Goal: Transaction & Acquisition: Purchase product/service

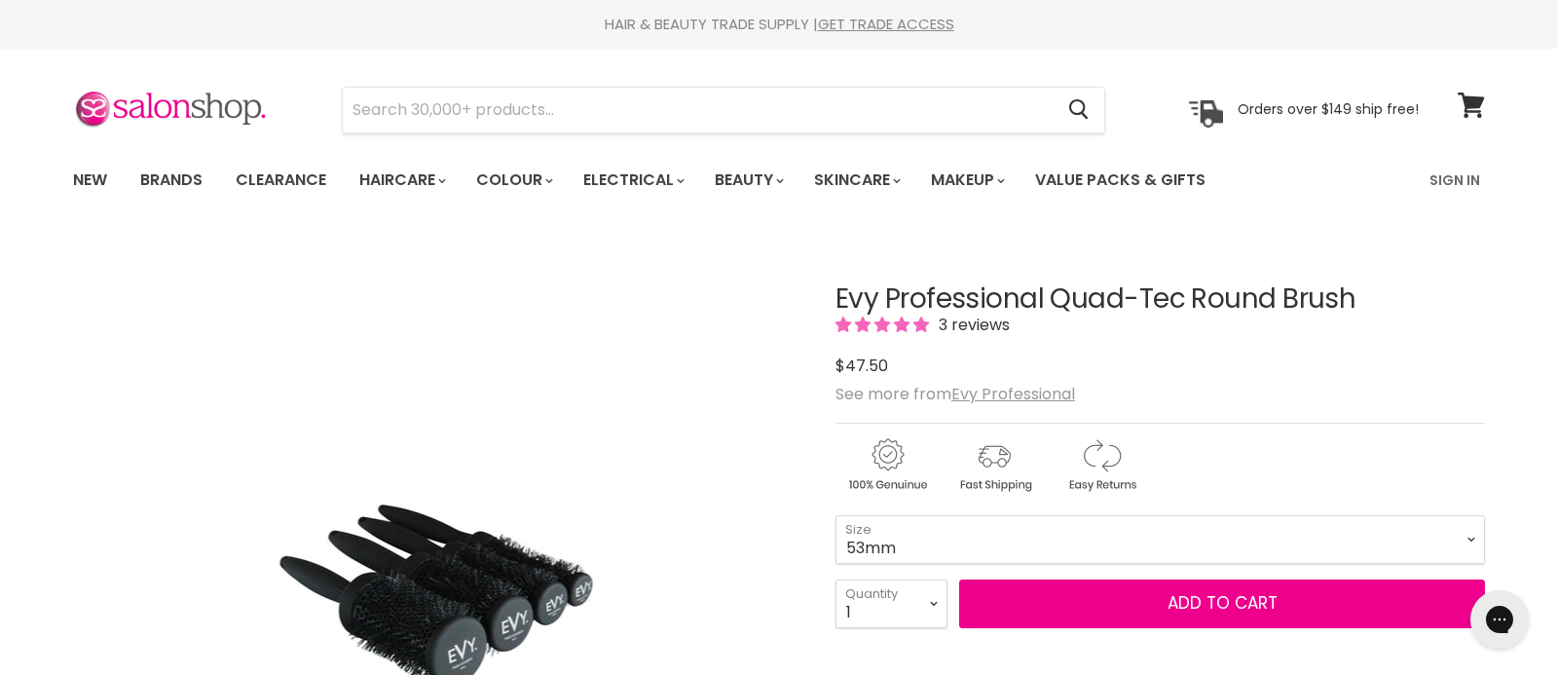
select select "53mm"
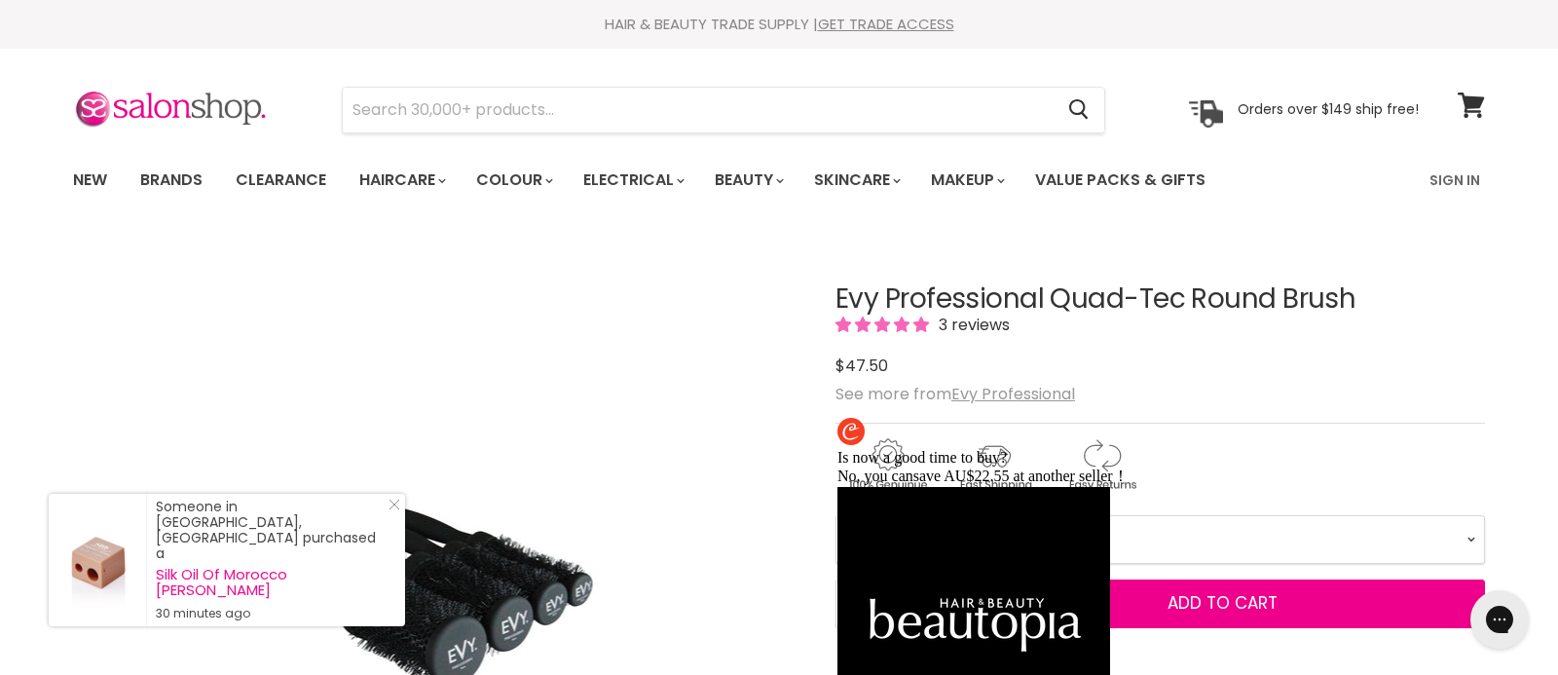
click at [925, 375] on div "Main content" at bounding box center [1161, 375] width 650 height 0
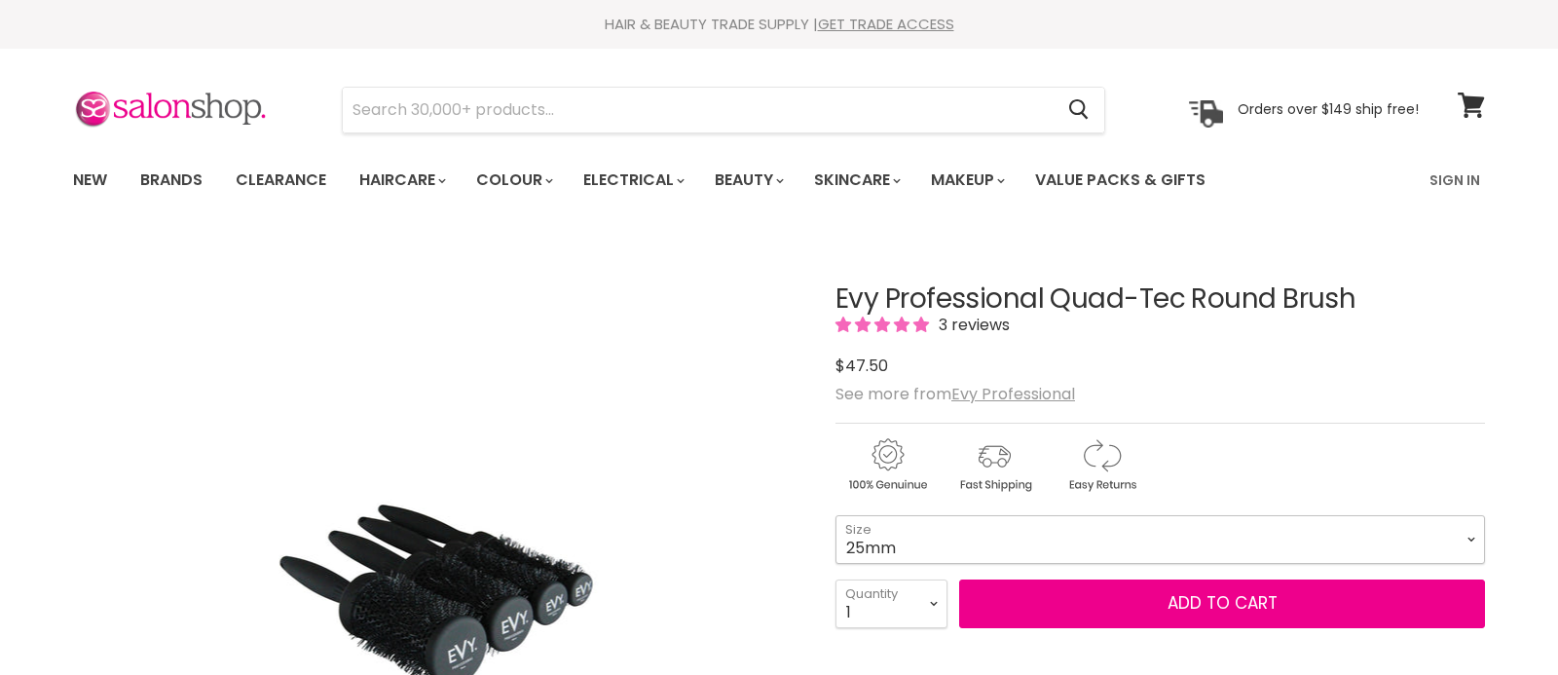
drag, startPoint x: 0, startPoint y: 0, endPoint x: 1467, endPoint y: 536, distance: 1562.2
click at [1467, 536] on select "25mm 33mm 43mm 53mm" at bounding box center [1161, 539] width 650 height 49
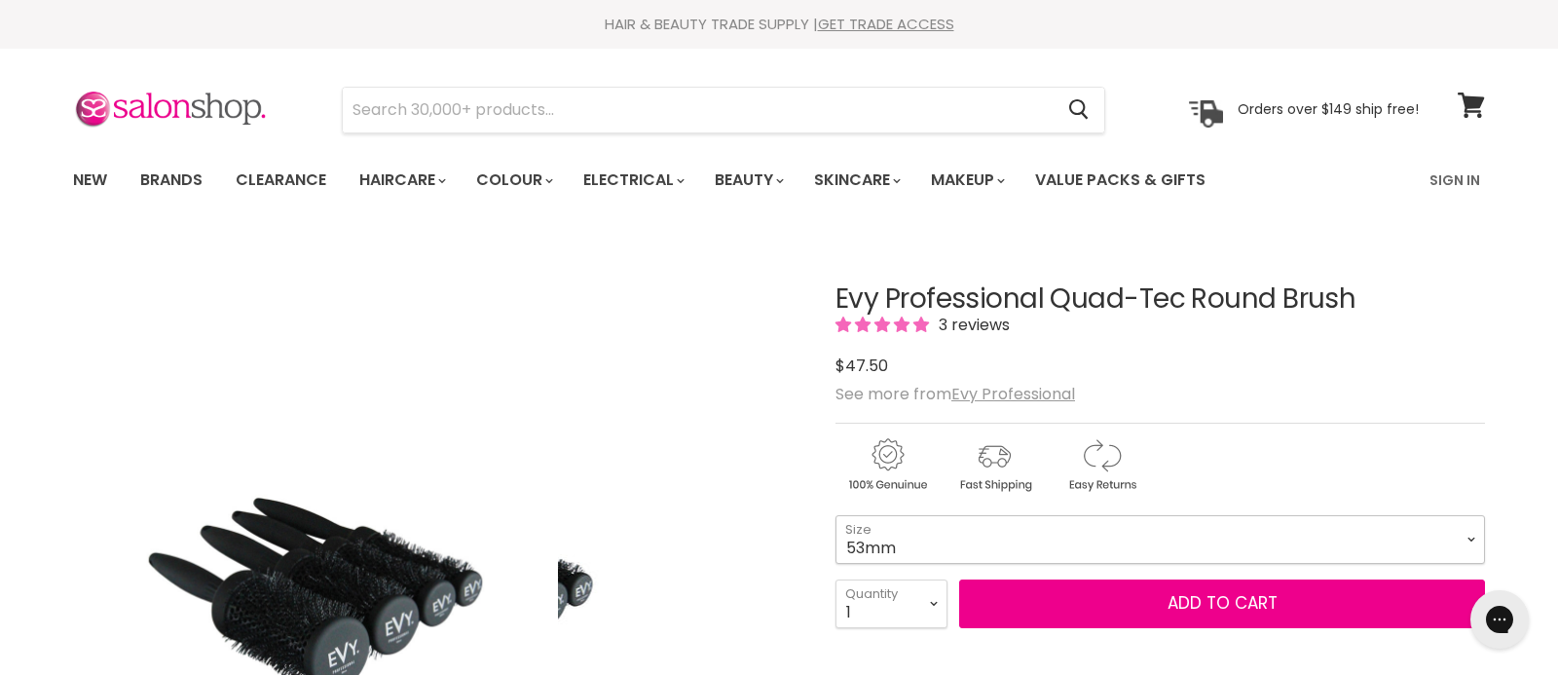
select select "53mm"
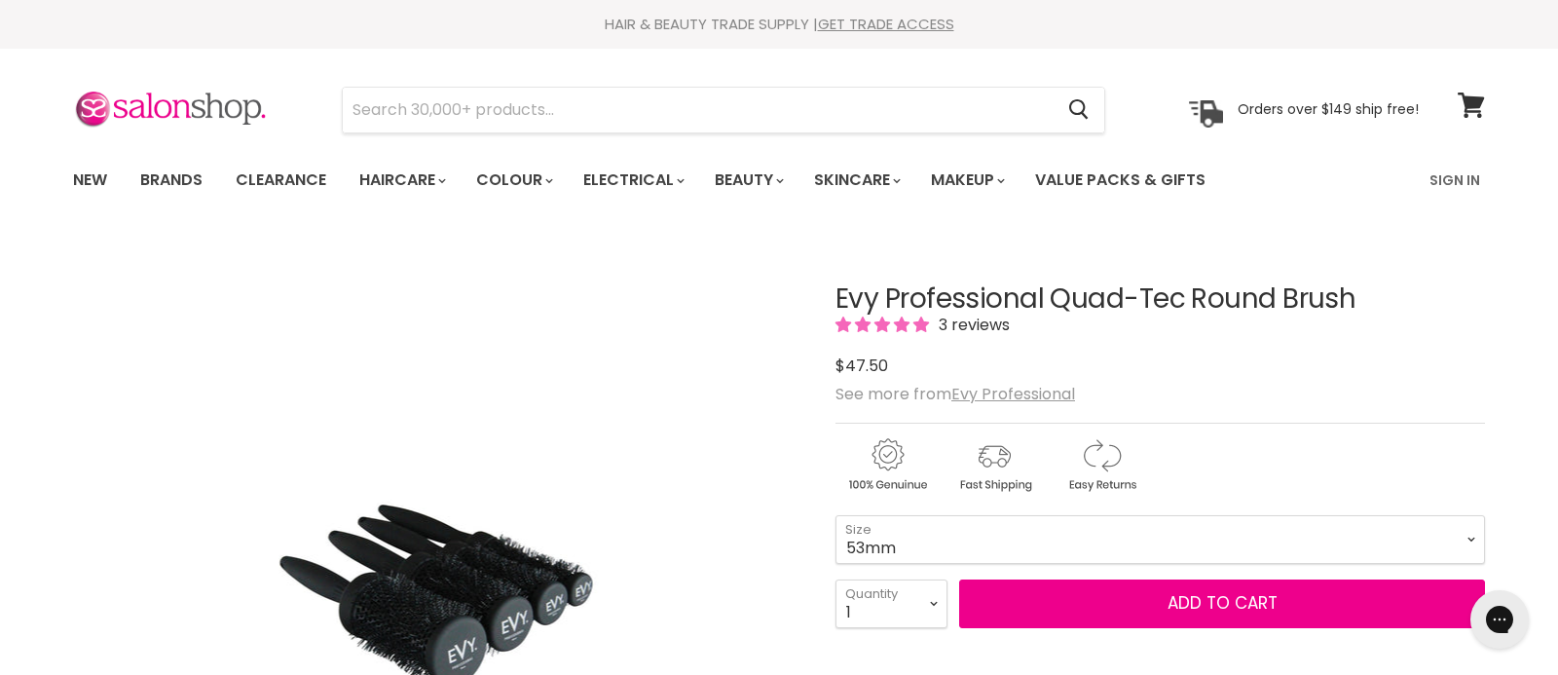
click at [949, 375] on div "Main content" at bounding box center [1161, 375] width 650 height 0
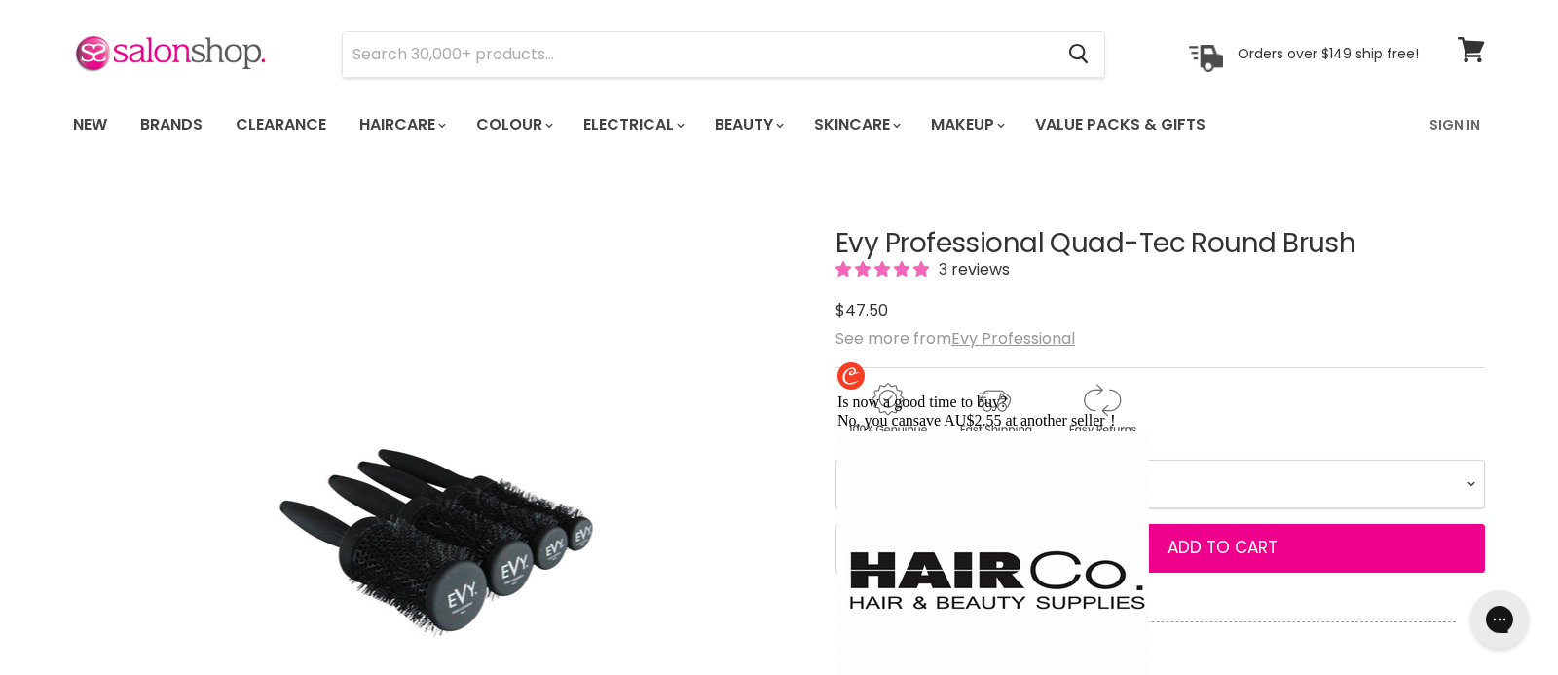
scroll to position [92, 0]
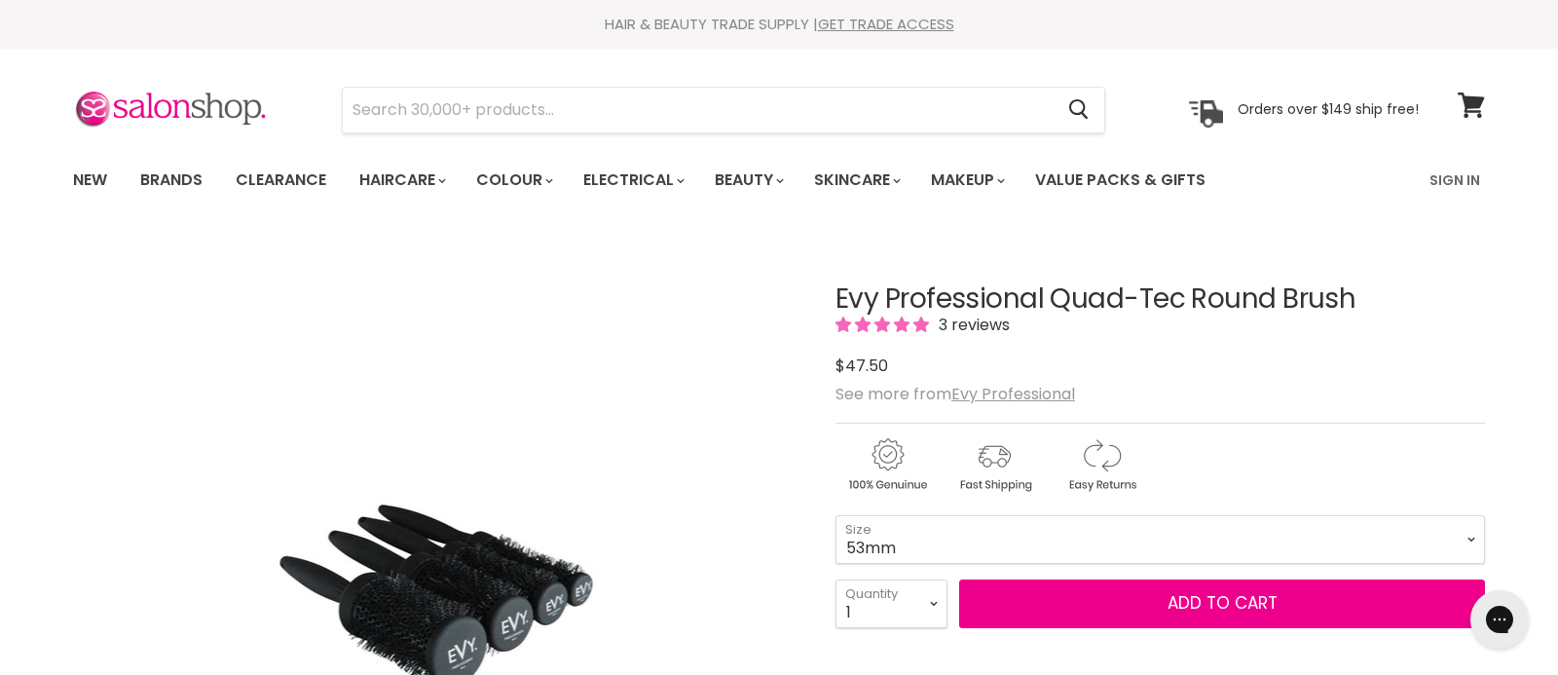
select select "53mm"
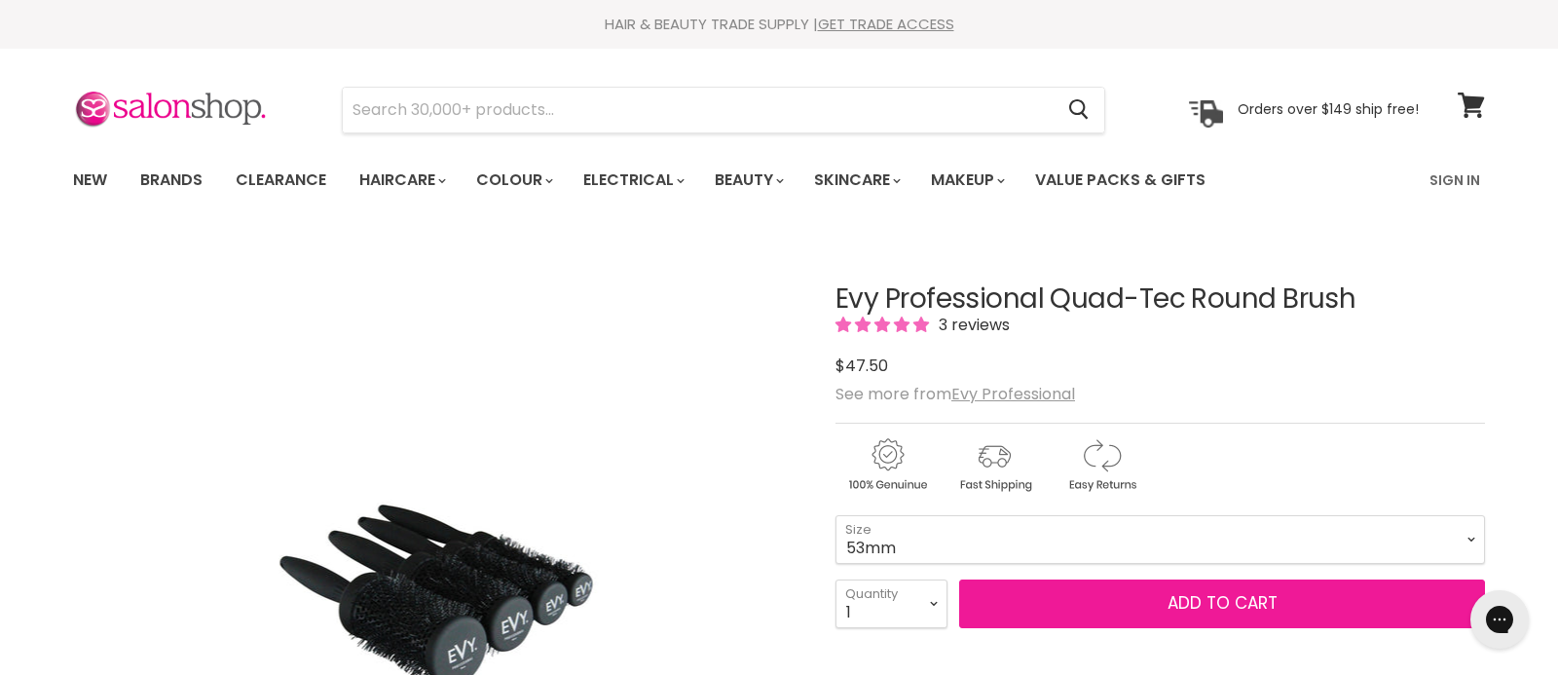
click at [1171, 603] on button "Add to cart" at bounding box center [1222, 603] width 526 height 49
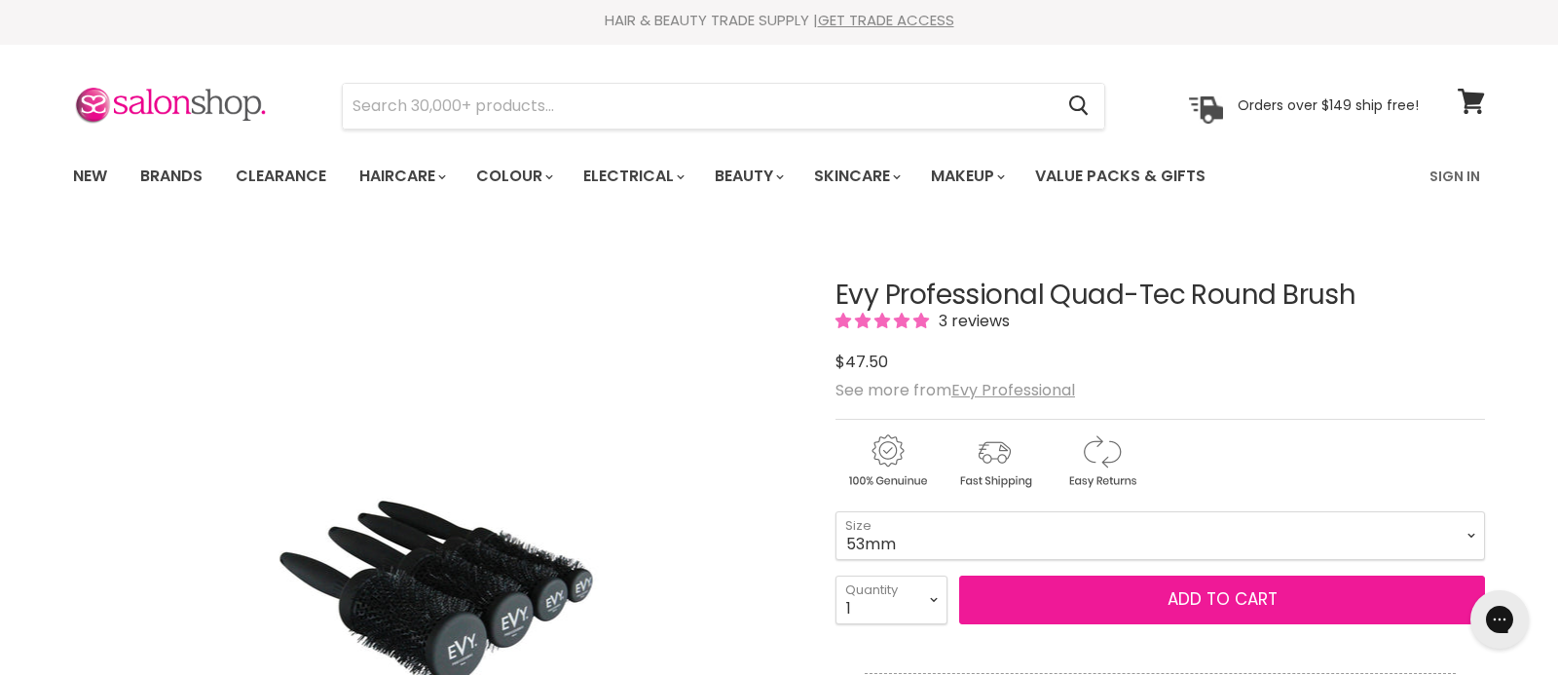
scroll to position [5, 0]
click at [1113, 623] on button "Add to cart" at bounding box center [1222, 599] width 526 height 49
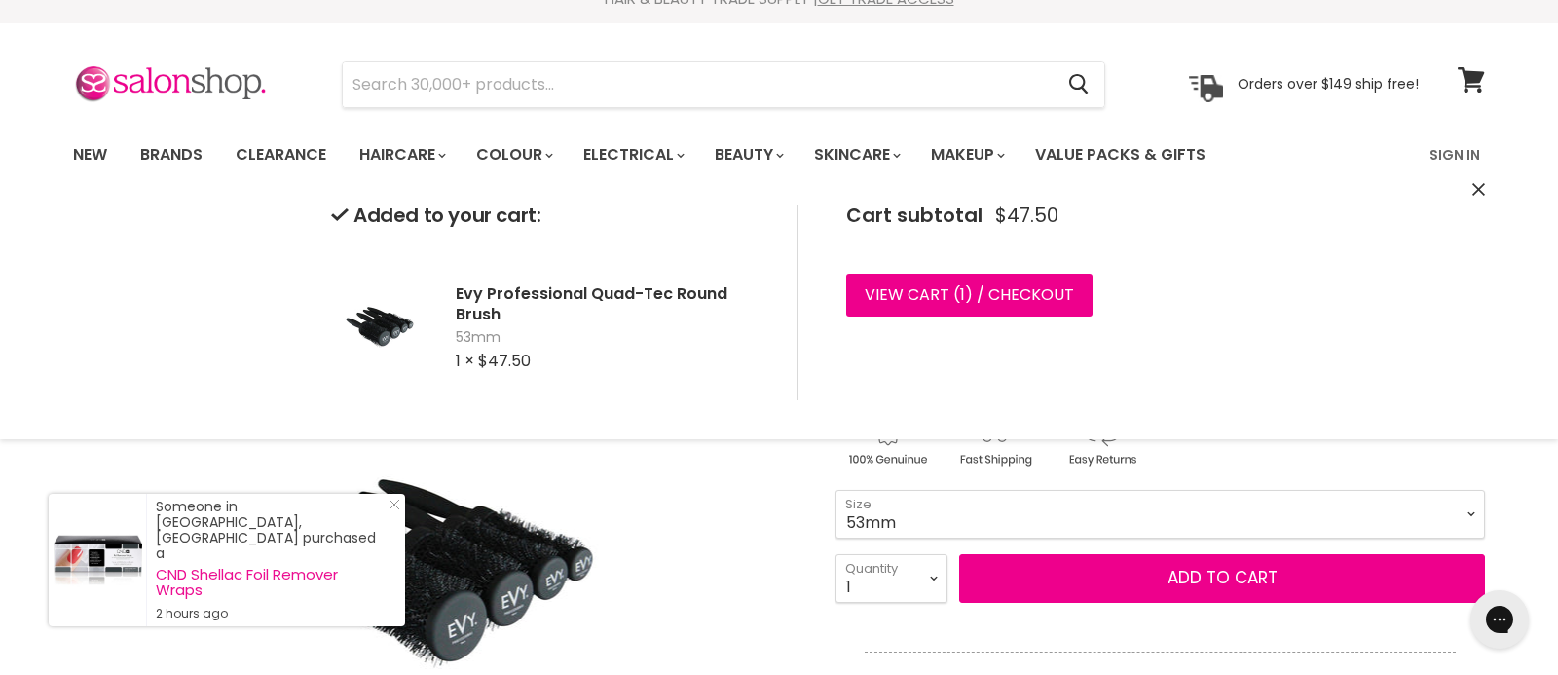
scroll to position [0, 0]
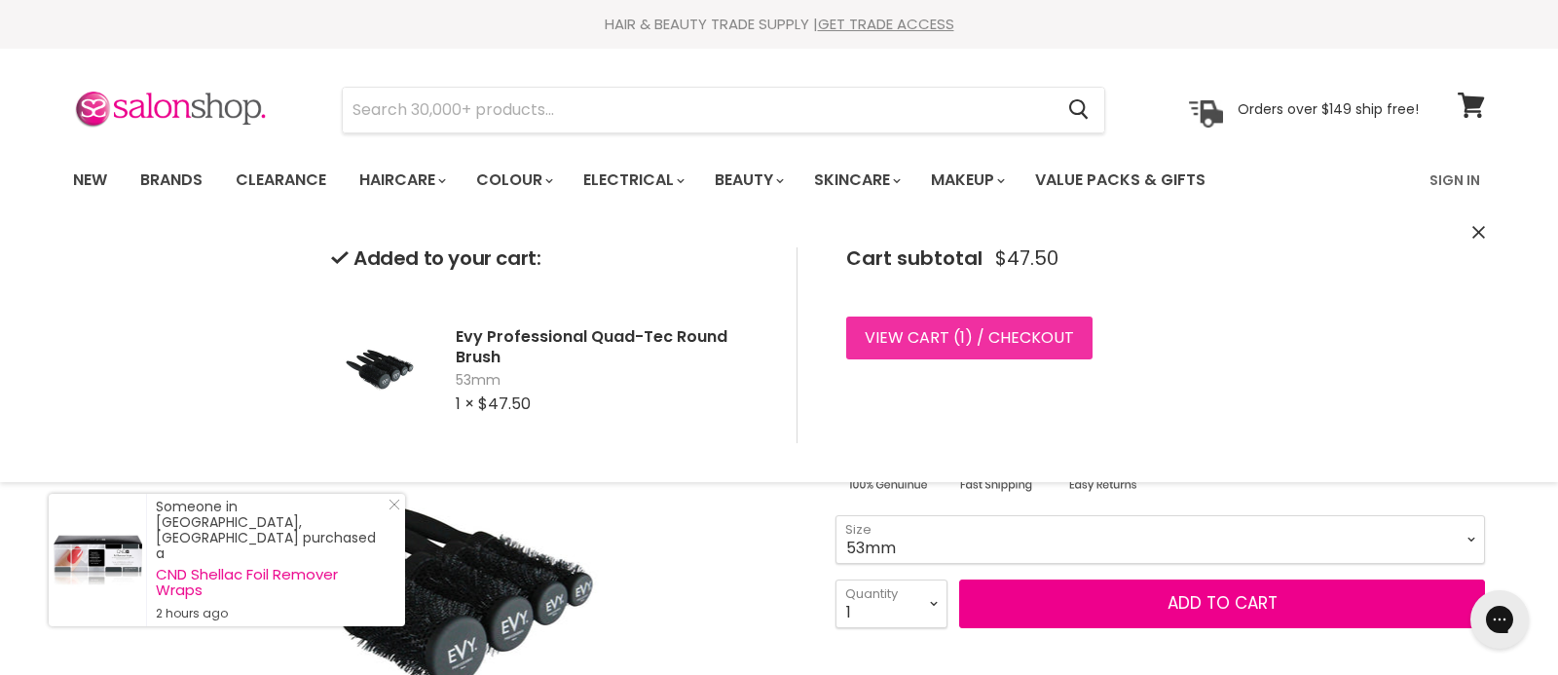
click at [938, 345] on link "View cart ( 1 ) / Checkout" at bounding box center [969, 337] width 246 height 43
